Goal: Task Accomplishment & Management: Use online tool/utility

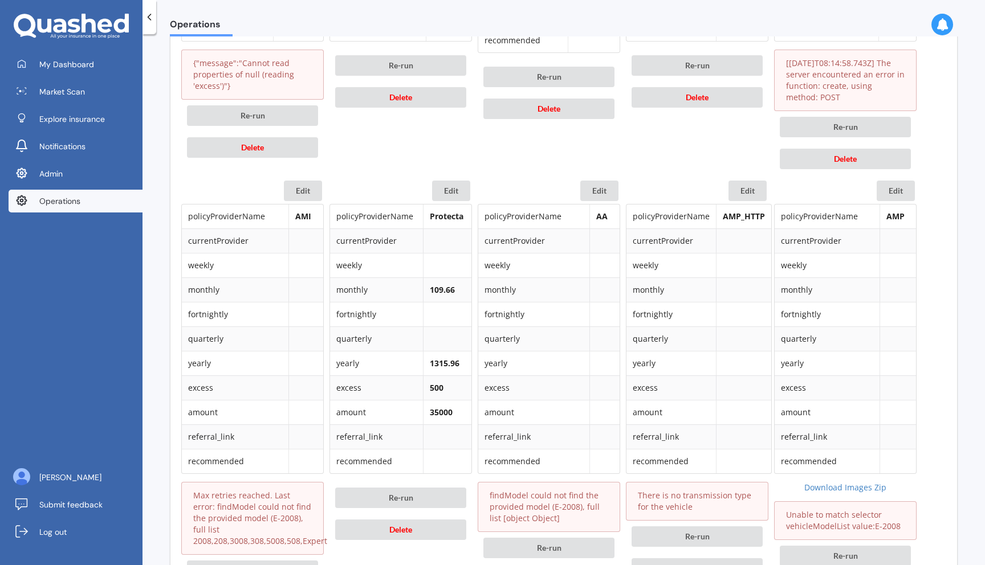
scroll to position [1493, 0]
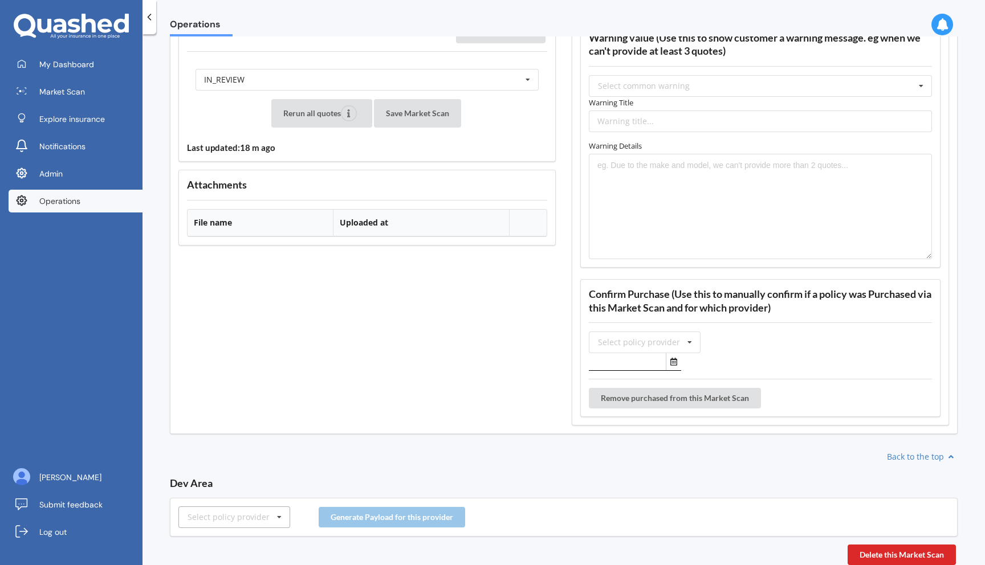
click at [213, 519] on div "Select policy provider" at bounding box center [228, 517] width 82 height 8
type input "amp"
click at [218, 499] on div "AMP" at bounding box center [234, 496] width 111 height 21
click at [353, 517] on button "Generate Payload for this provider" at bounding box center [392, 517] width 146 height 21
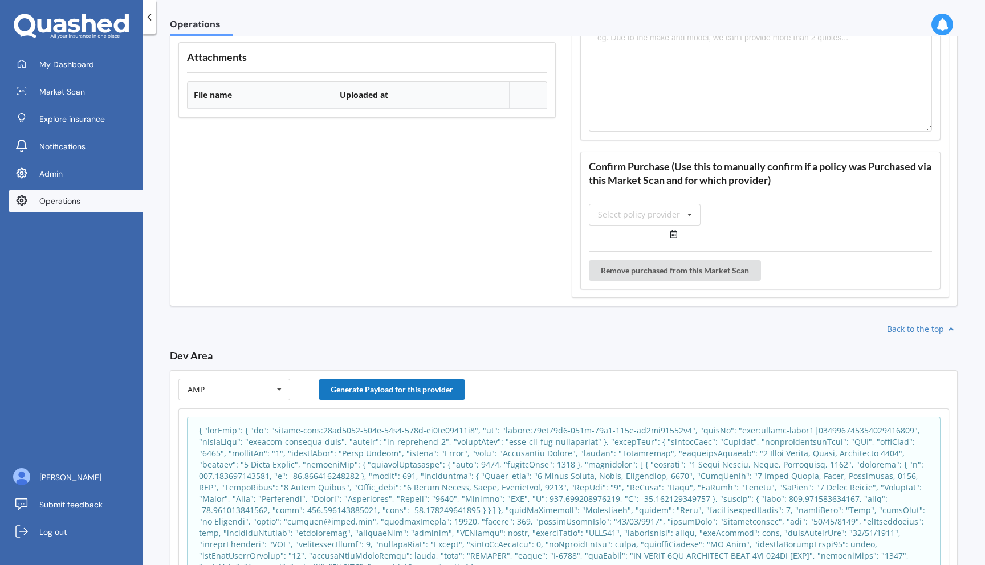
scroll to position [1671, 0]
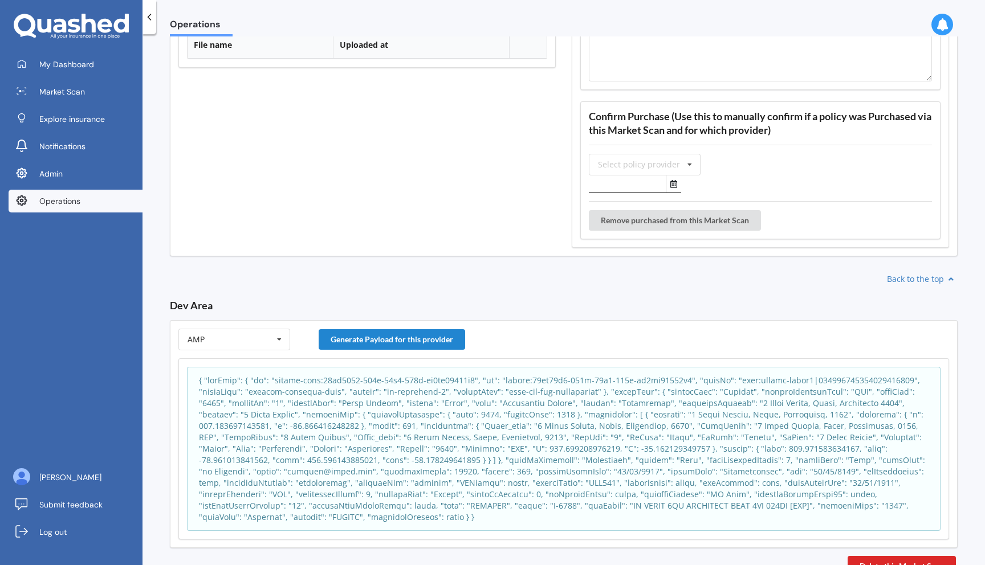
click at [332, 540] on div "Operations Market Scan details Status: IN_REVIEW | Created at: [DATE] 8:14:50 p…" at bounding box center [563, 301] width 842 height 531
click at [369, 430] on p at bounding box center [563, 449] width 729 height 148
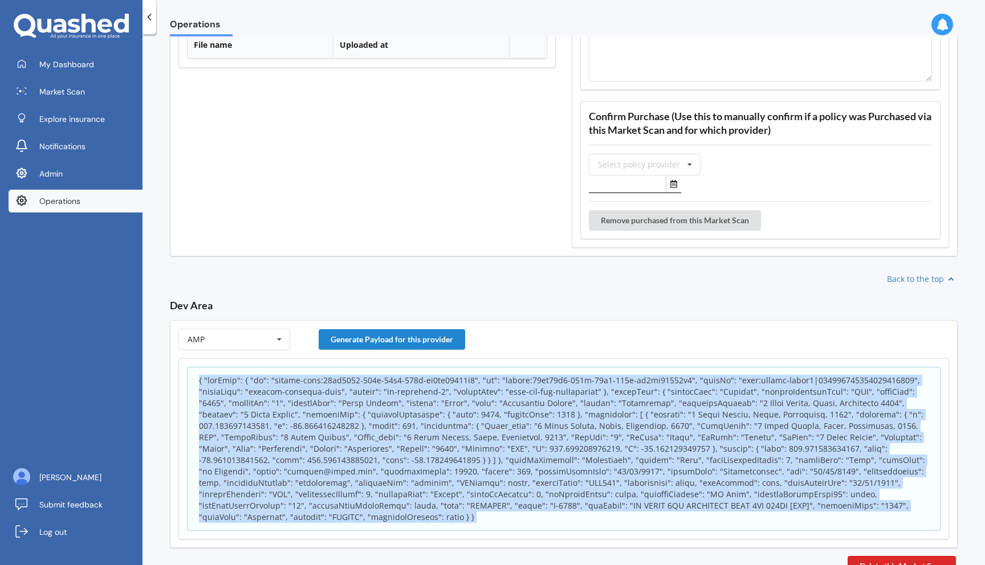
click at [369, 430] on p at bounding box center [563, 449] width 729 height 148
copy body "{ "appInfo": { "id": "policy-scan:61ce9610-939e-11f0-932c-df4bc70199f3", "sk": …"
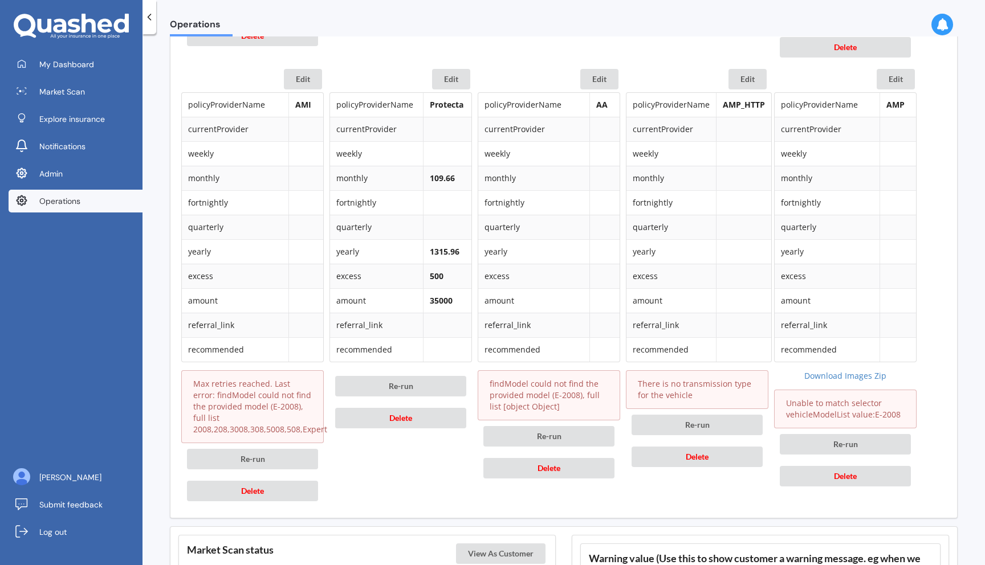
scroll to position [973, 0]
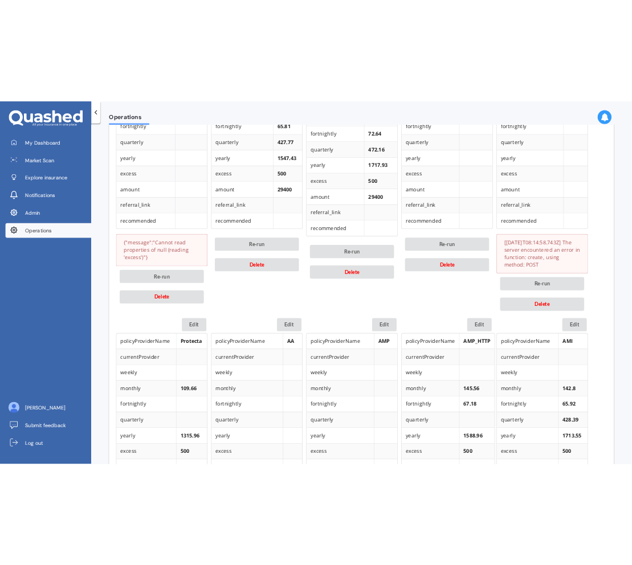
scroll to position [702, 0]
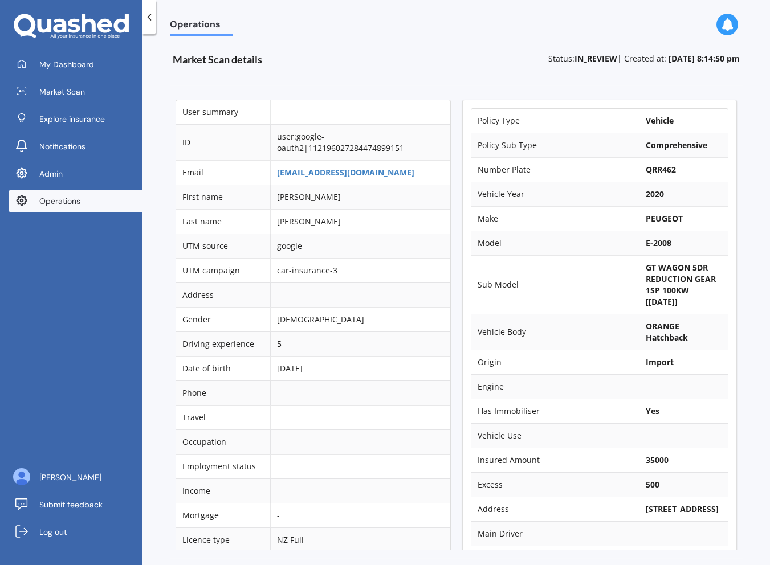
click at [153, 24] on div at bounding box center [149, 17] width 14 height 34
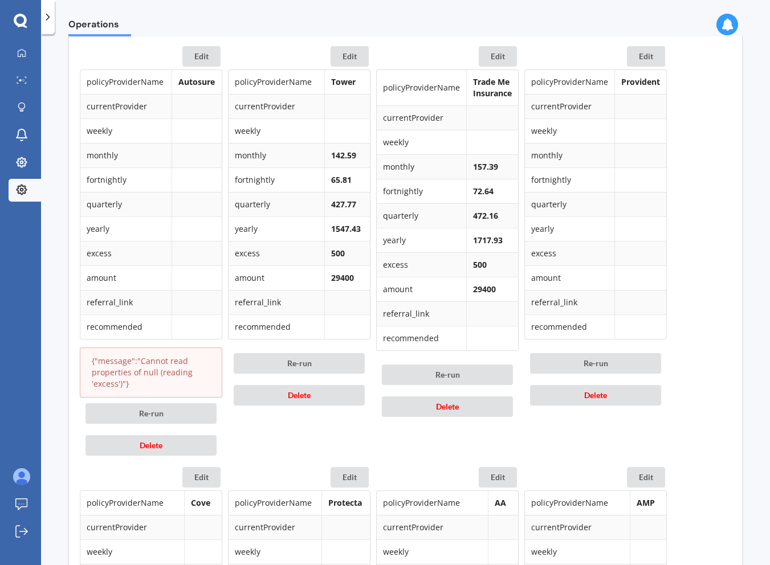
scroll to position [566, 0]
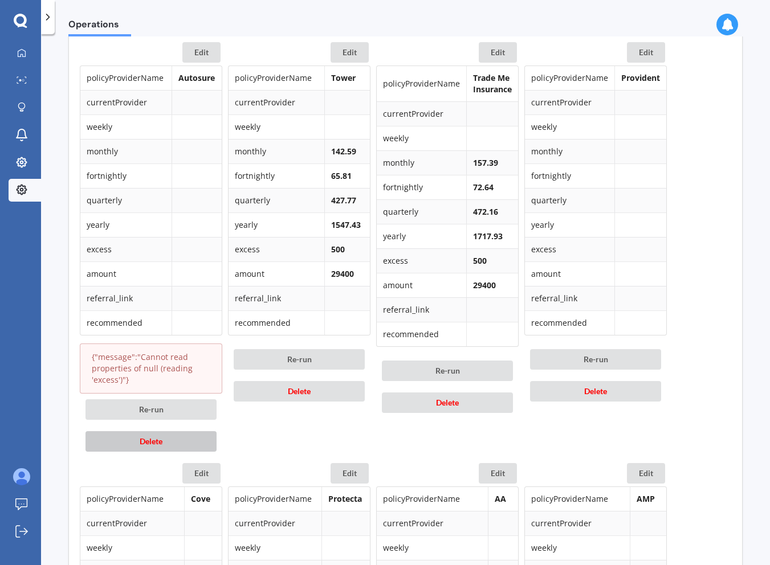
click at [162, 439] on span "Delete" at bounding box center [151, 442] width 23 height 10
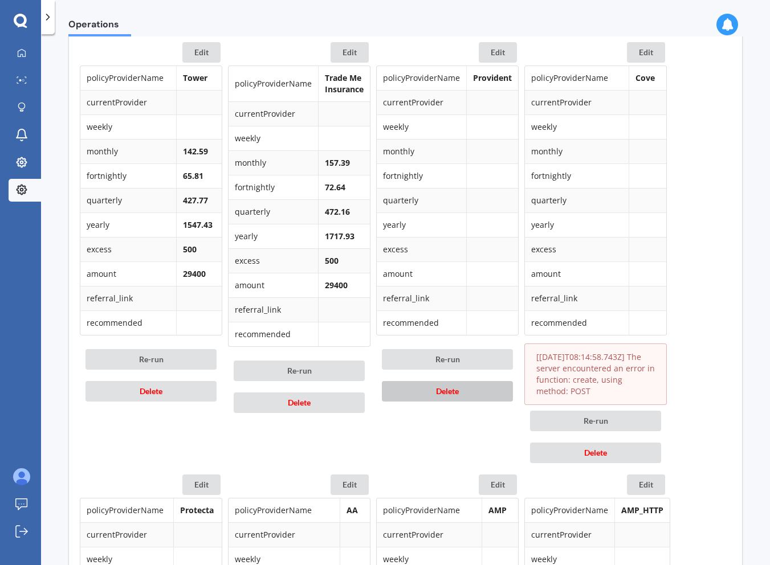
click at [443, 393] on span "Delete" at bounding box center [447, 391] width 23 height 10
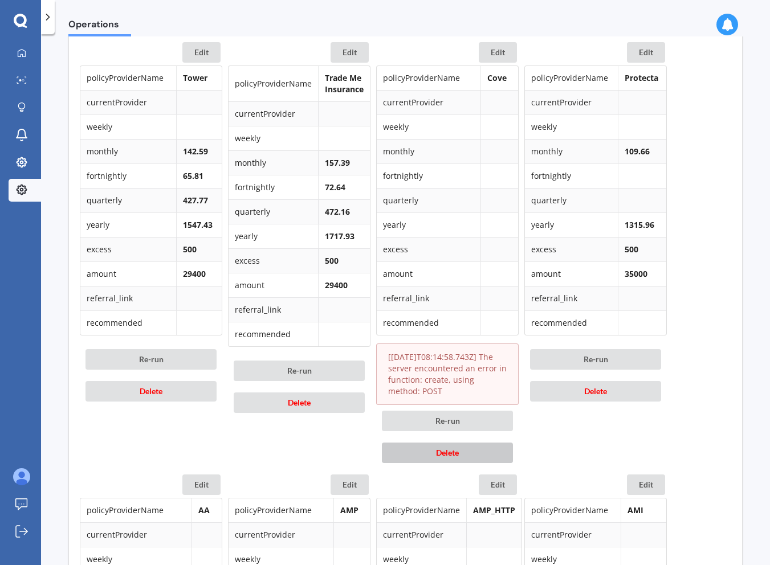
click at [434, 447] on button "Delete" at bounding box center [447, 453] width 131 height 21
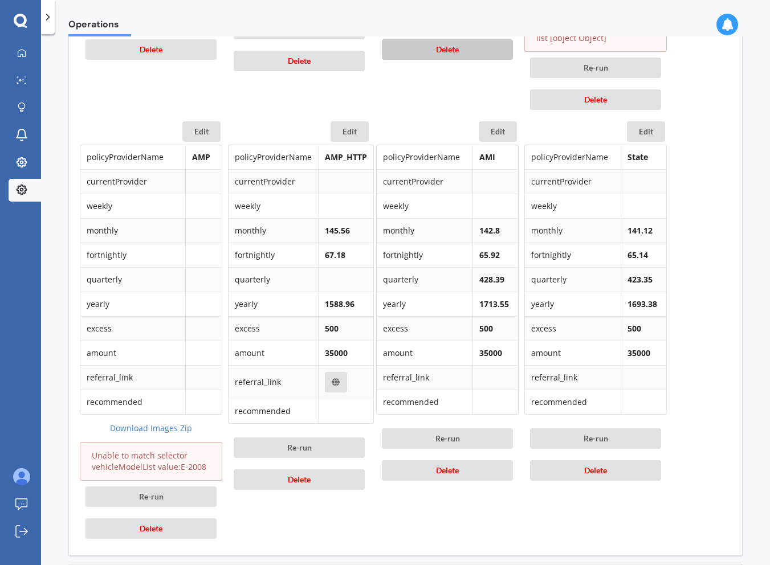
scroll to position [913, 0]
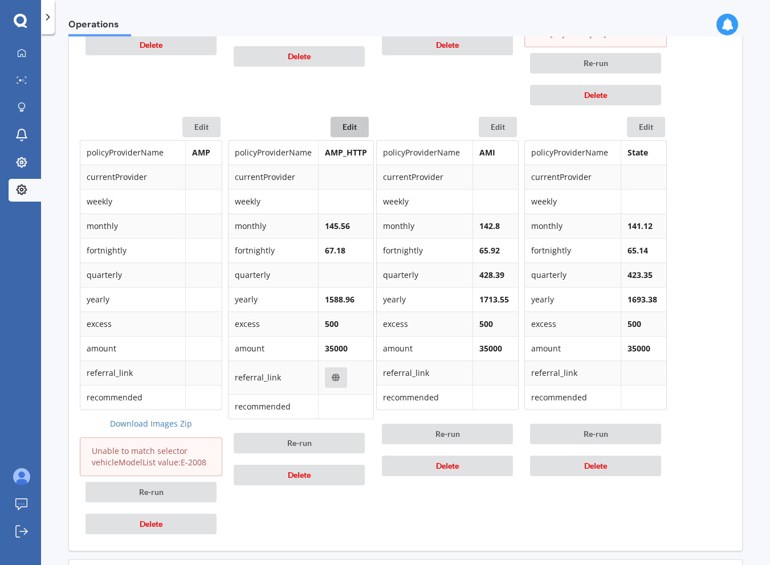
click at [357, 127] on button "Edit" at bounding box center [350, 127] width 38 height 21
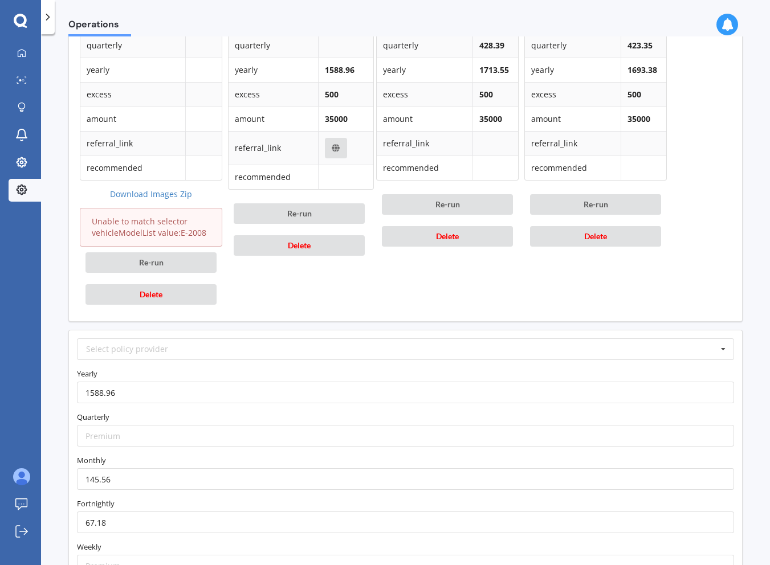
scroll to position [1153, 0]
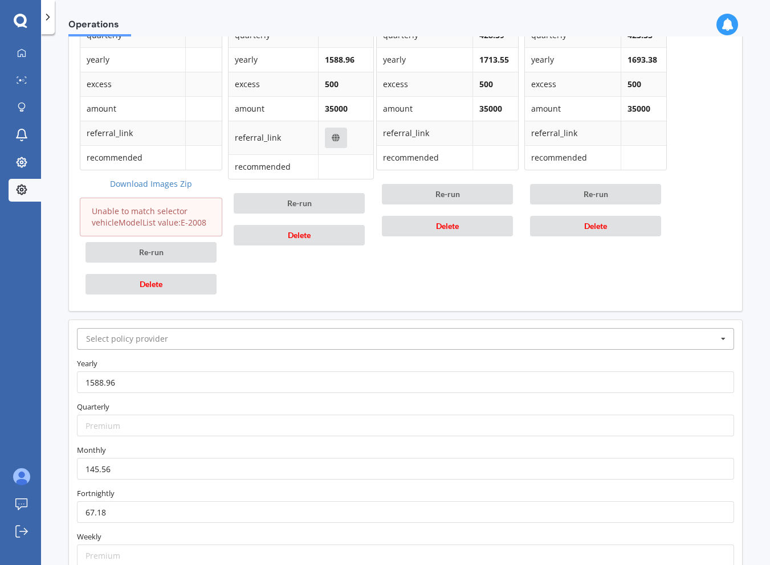
click at [338, 341] on input "text" at bounding box center [406, 339] width 656 height 21
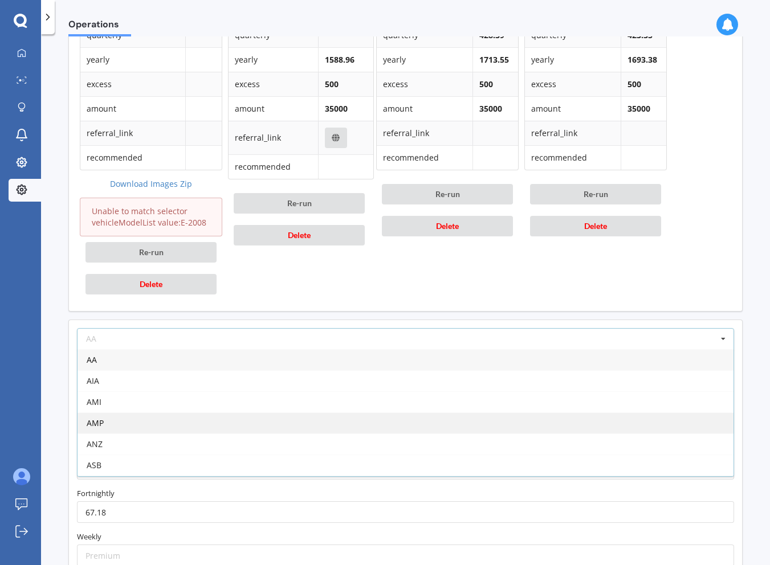
click at [299, 423] on div "AMP" at bounding box center [406, 423] width 656 height 21
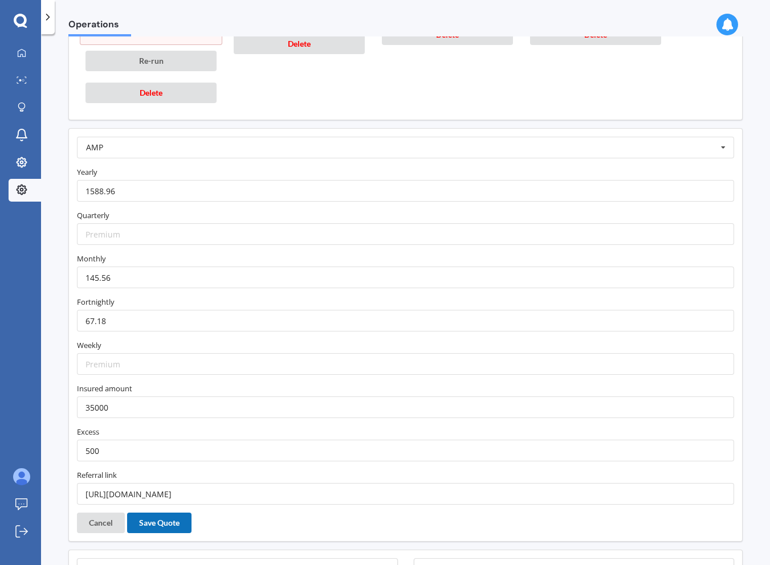
click at [160, 522] on button "Save Quote" at bounding box center [159, 523] width 64 height 21
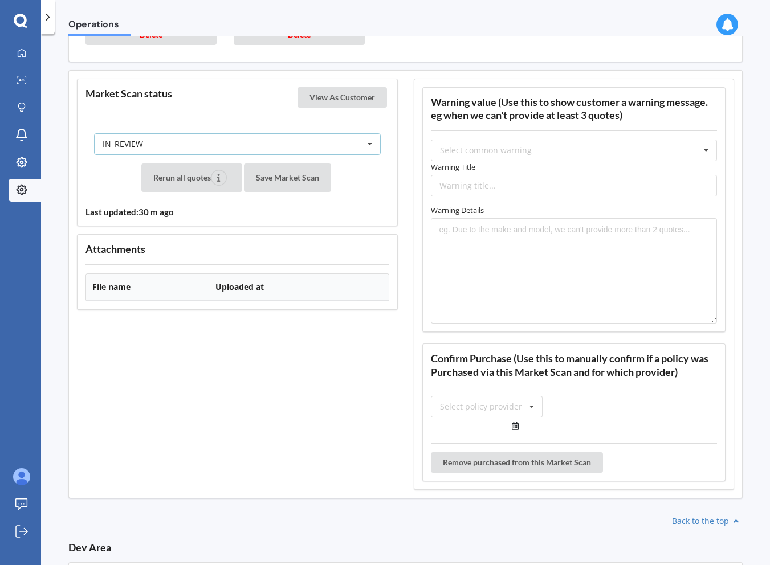
click at [270, 145] on div "IN_REVIEW READY PENDING VIEWED ABANDONED IN_REVIEW" at bounding box center [237, 144] width 287 height 22
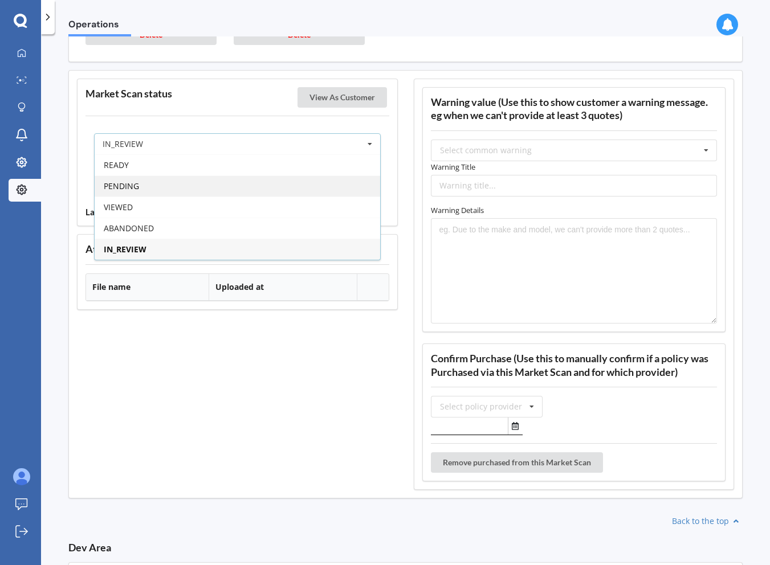
click at [250, 181] on div "PENDING" at bounding box center [238, 186] width 286 height 21
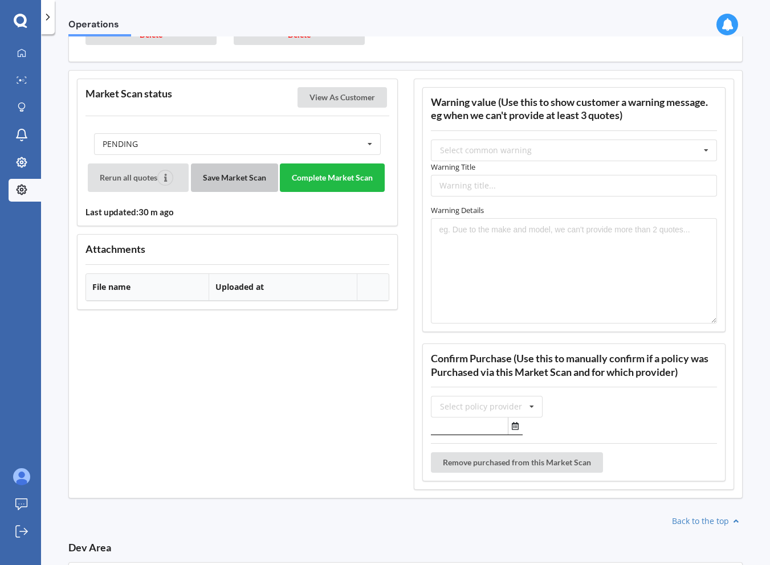
click at [233, 178] on button "Save Market Scan" at bounding box center [234, 178] width 87 height 28
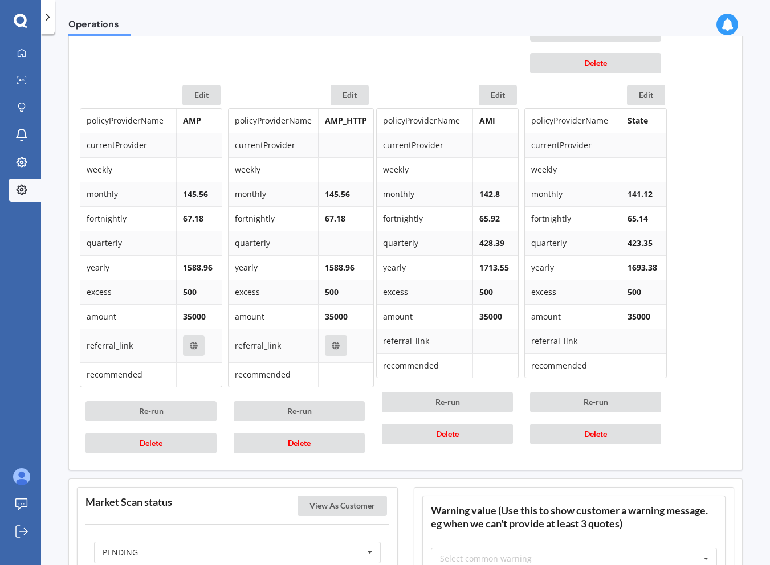
scroll to position [944, 0]
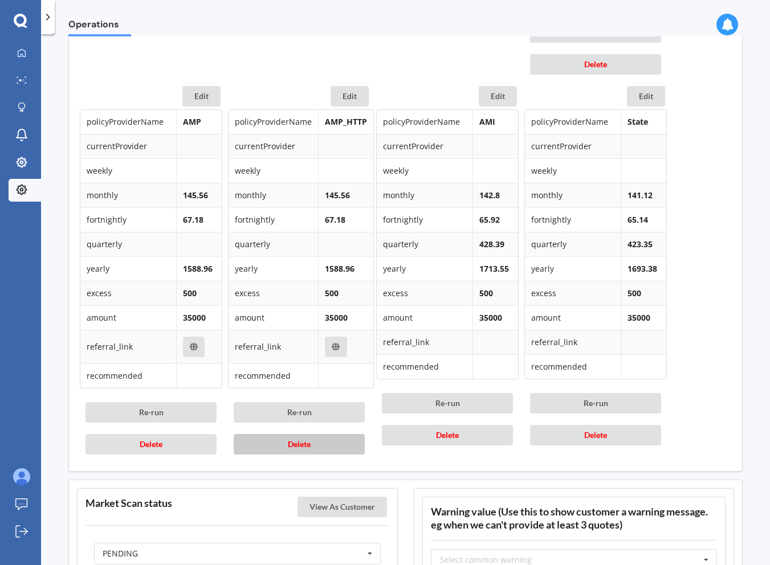
click at [333, 446] on button "Delete" at bounding box center [299, 444] width 131 height 21
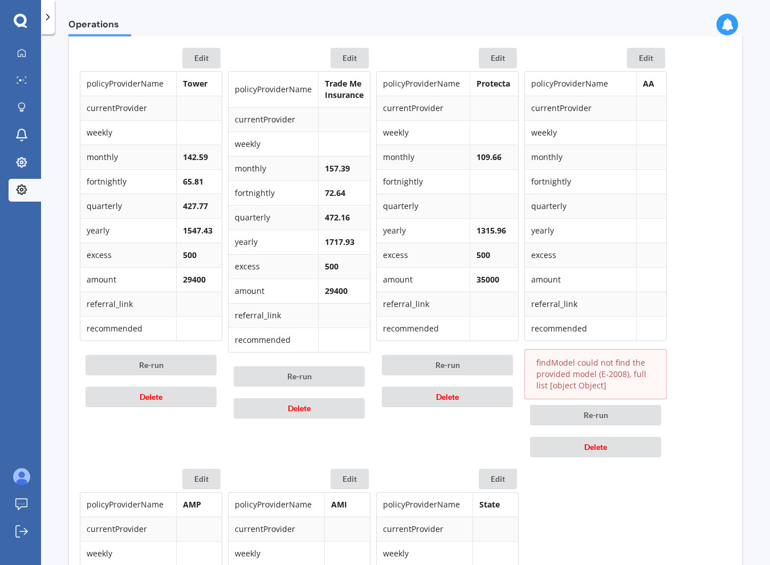
scroll to position [557, 0]
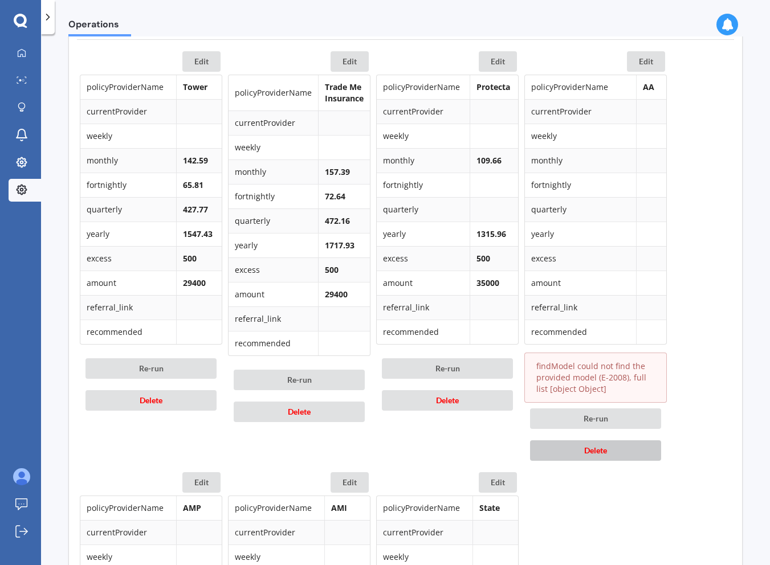
click at [587, 450] on span "Delete" at bounding box center [595, 451] width 23 height 10
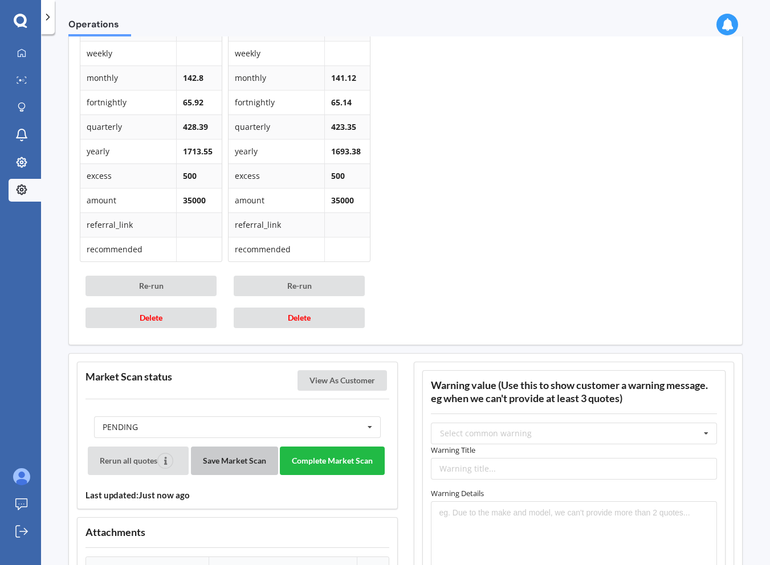
click at [234, 474] on button "Save Market Scan" at bounding box center [234, 461] width 87 height 28
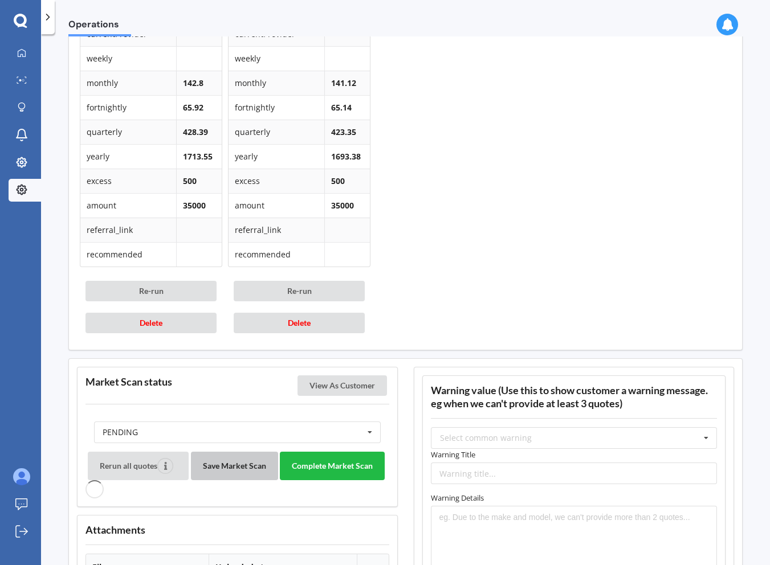
scroll to position [1022, 0]
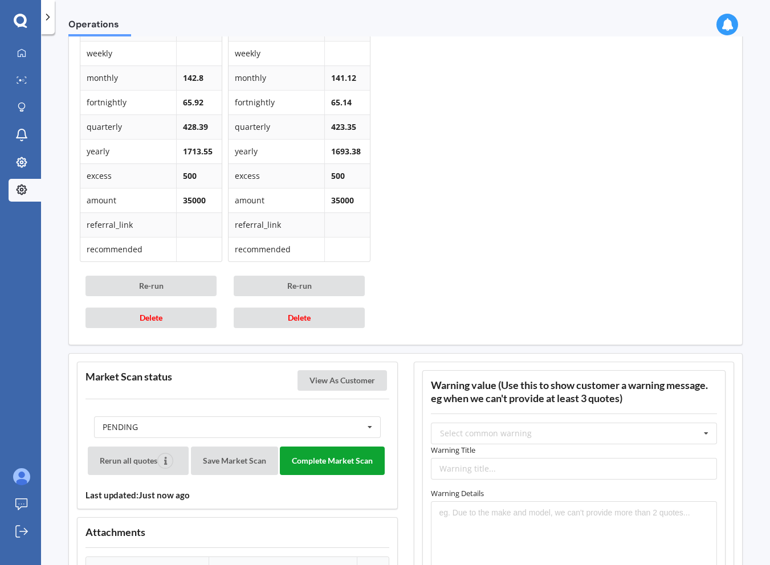
click at [319, 456] on button "Complete Market Scan" at bounding box center [332, 461] width 105 height 28
